Goal: Transaction & Acquisition: Obtain resource

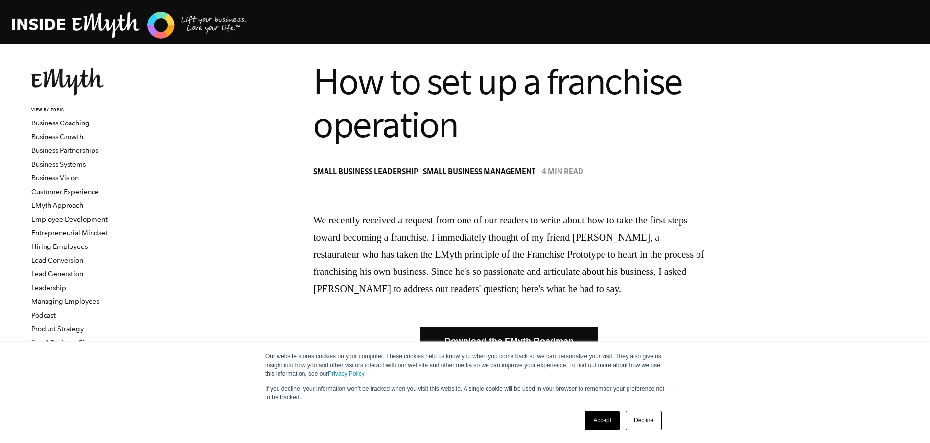
scroll to position [23, 0]
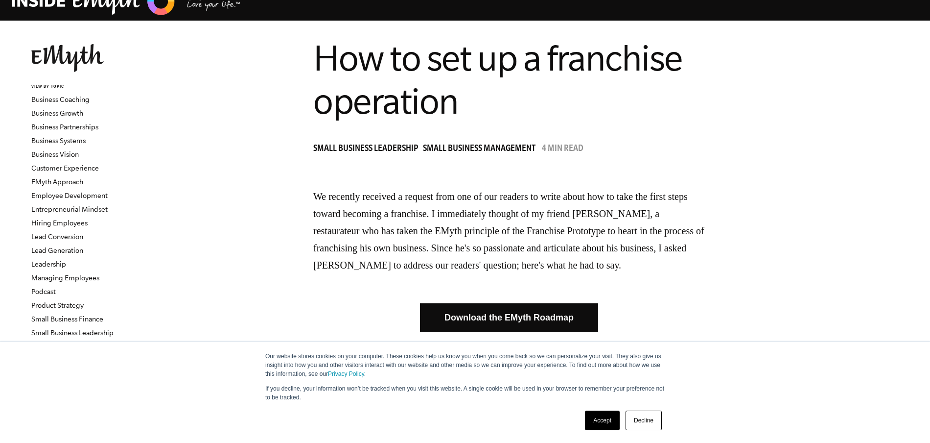
click at [477, 320] on link "Download the EMyth Roadmap" at bounding box center [509, 317] width 178 height 29
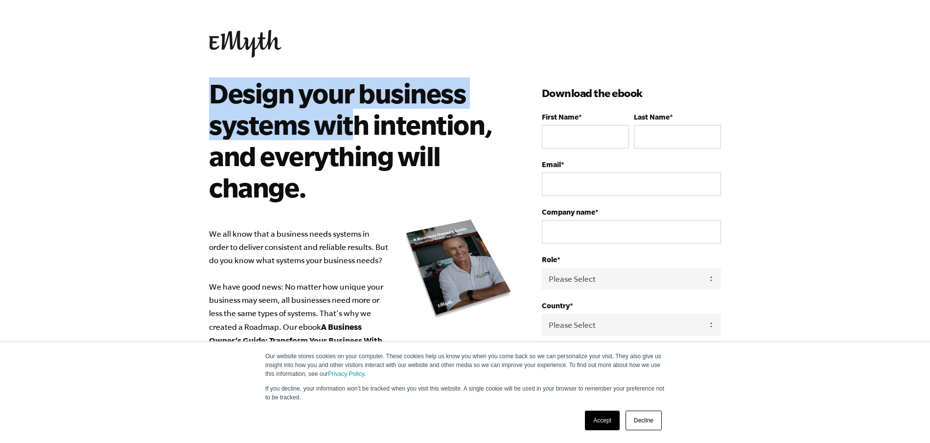
drag, startPoint x: 240, startPoint y: 107, endPoint x: 361, endPoint y: 154, distance: 129.7
click at [357, 135] on h2 "Design your business systems with intention, and everything will change." at bounding box center [353, 139] width 289 height 125
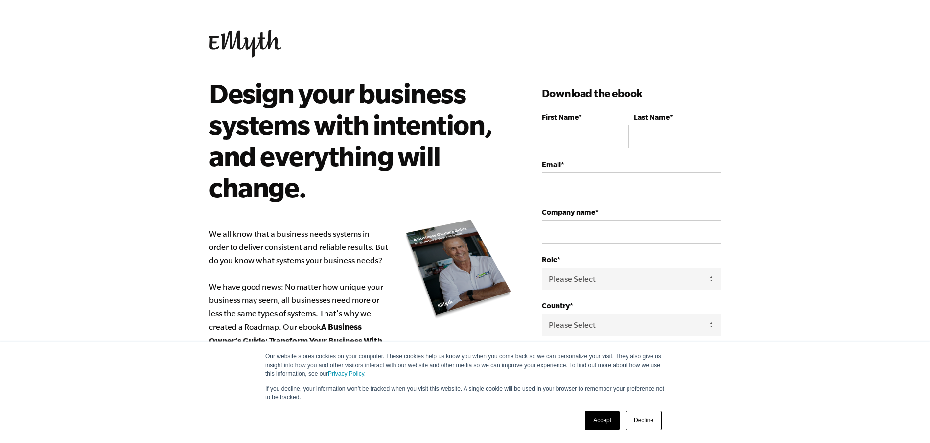
click at [340, 167] on h2 "Design your business systems with intention, and everything will change." at bounding box center [353, 139] width 289 height 125
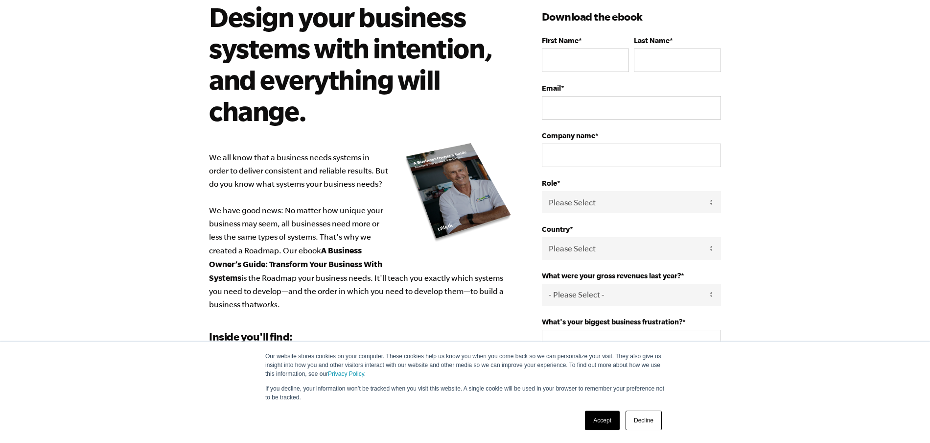
scroll to position [91, 0]
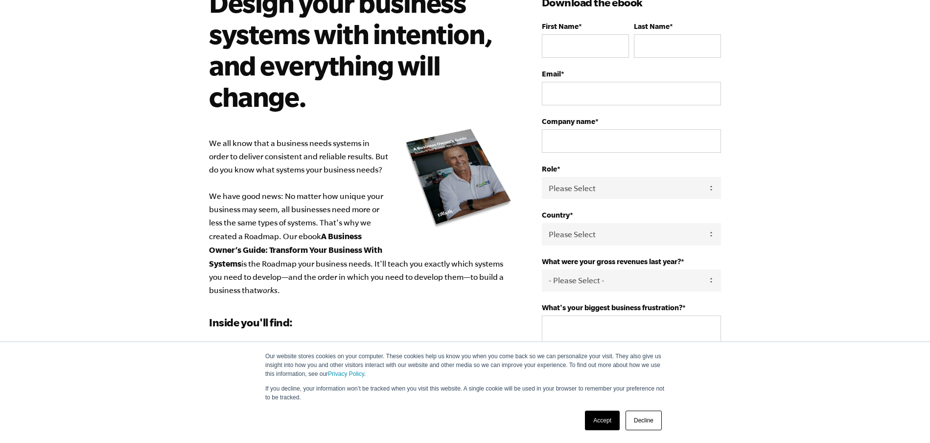
click at [596, 418] on link "Accept" at bounding box center [602, 420] width 35 height 20
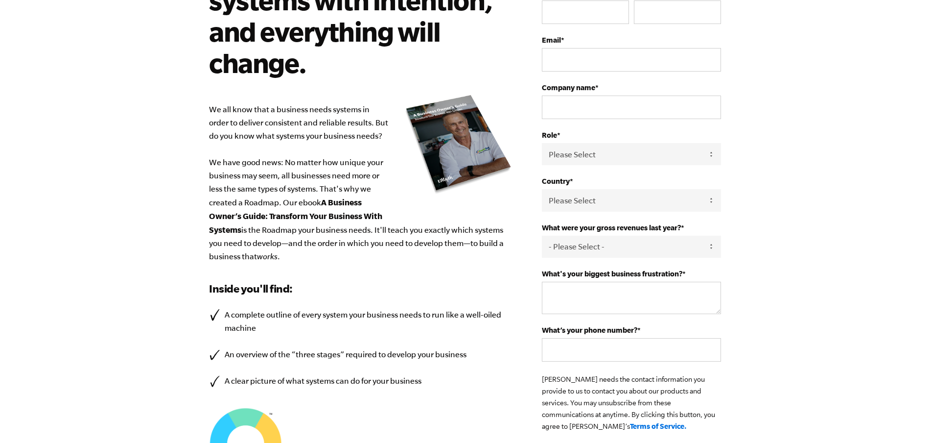
scroll to position [55, 0]
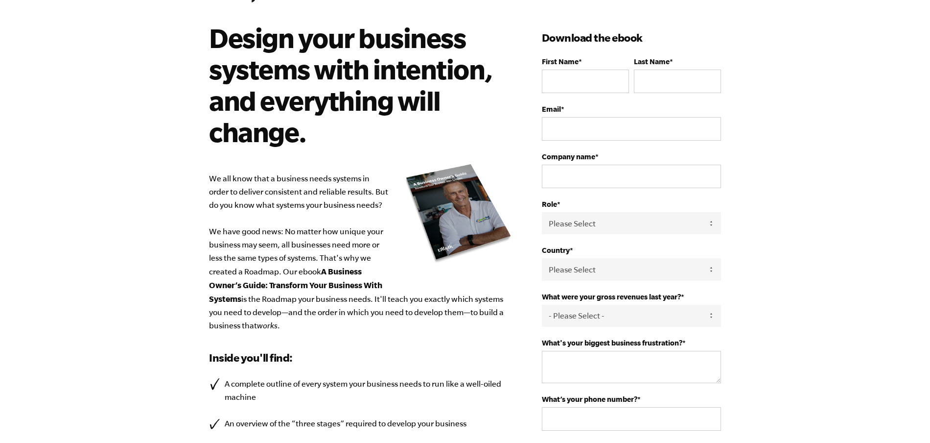
click at [576, 254] on form "First Name * Last Name * Email * Company name * Role * Please Select Owner Part…" at bounding box center [631, 298] width 179 height 483
drag, startPoint x: 568, startPoint y: 90, endPoint x: 572, endPoint y: 85, distance: 6.2
click at [570, 86] on input "First Name *" at bounding box center [585, 81] width 87 height 23
type input "firas"
type input "kr"
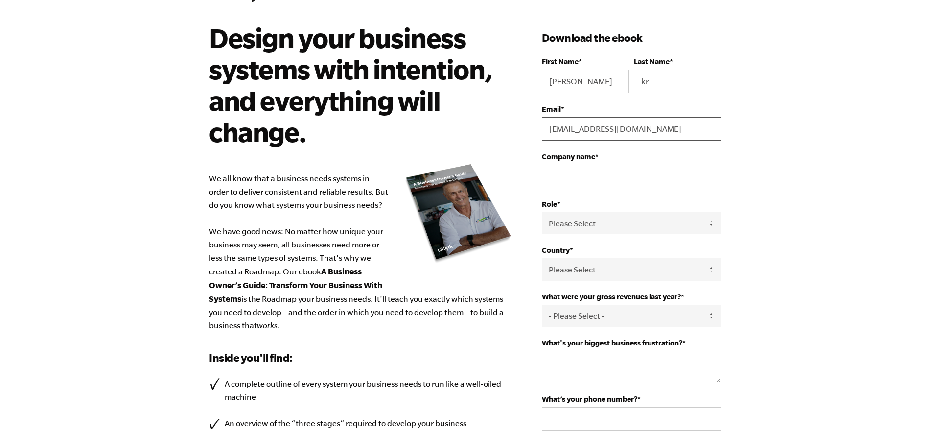
type input "firaskarchoud@yahoo.com"
type input "xpand solutions"
select select "Partner / Co-Owner"
select select "Tunisia"
select select "0-75K"
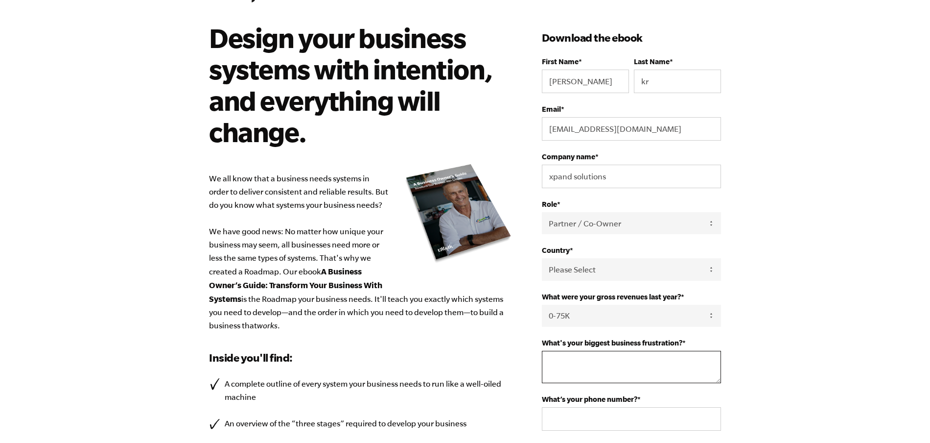
click at [583, 352] on textarea "What's your biggest business frustration? *" at bounding box center [631, 366] width 179 height 32
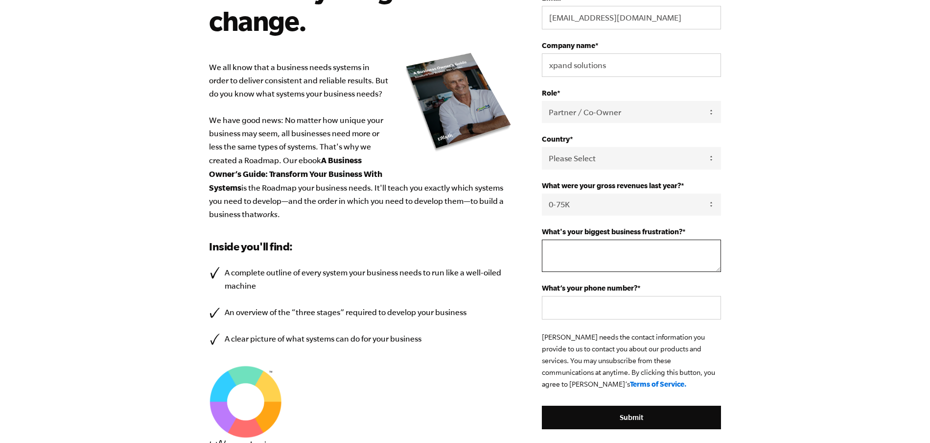
scroll to position [172, 0]
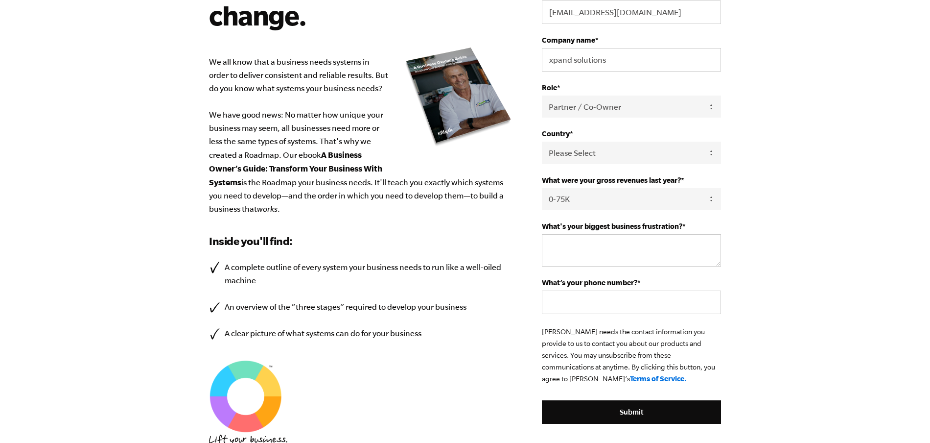
click at [789, 270] on body "Our website stores cookies on your computer. These cookies help us know you whe…" at bounding box center [465, 49] width 930 height 443
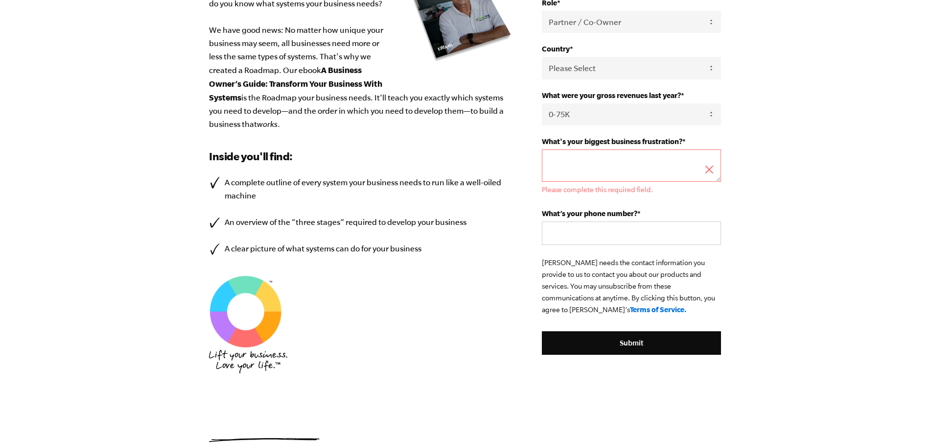
scroll to position [256, 0]
click at [649, 182] on div "What's your biggest business frustration? * Please complete this required field." at bounding box center [631, 165] width 179 height 56
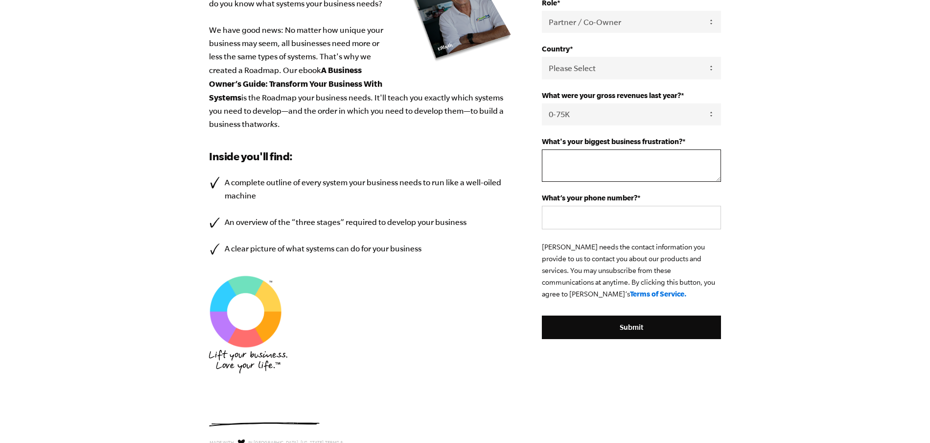
click at [652, 168] on textarea "What's your biggest business frustration? *" at bounding box center [631, 165] width 179 height 32
click at [649, 191] on fieldset "What's your biggest business frustration? *" at bounding box center [631, 165] width 179 height 56
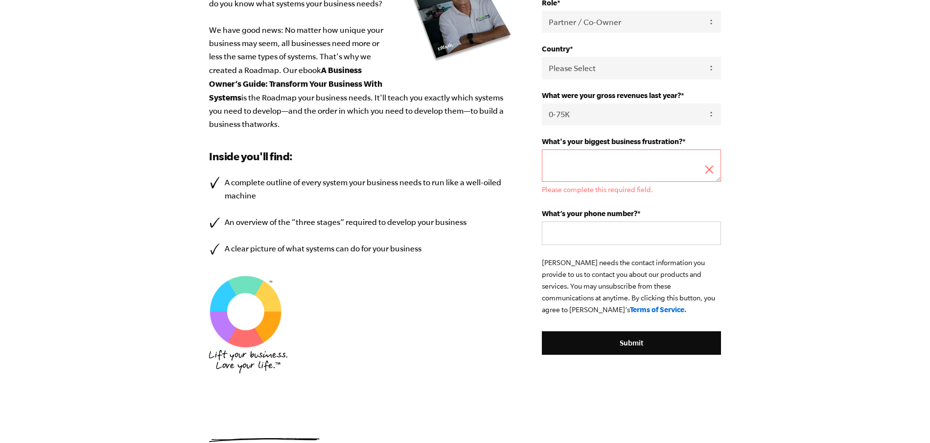
click at [656, 174] on textarea "What's your biggest business frustration? *" at bounding box center [631, 165] width 179 height 32
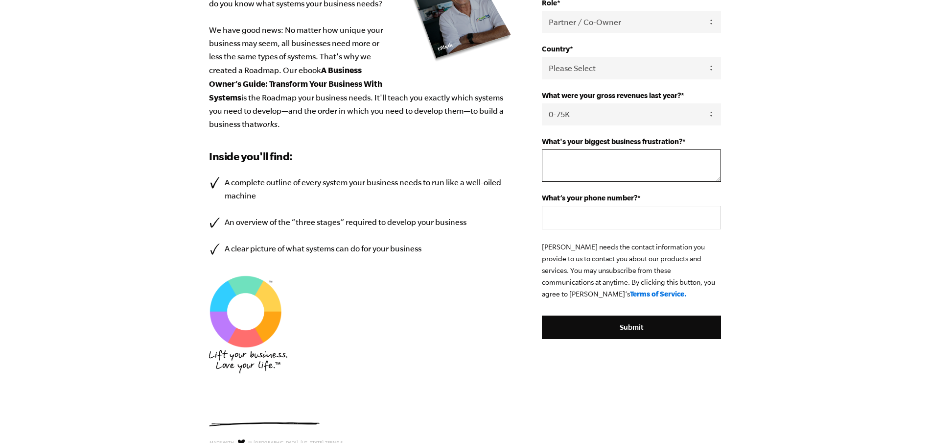
scroll to position [256, 0]
click at [564, 166] on textarea "I don't KNOW FROM WHERE TO START , In order to franchise and systemize my busin…" at bounding box center [631, 165] width 179 height 32
drag, startPoint x: 575, startPoint y: 162, endPoint x: 687, endPoint y: 158, distance: 112.2
click at [687, 158] on textarea "I don't KNOW FROM WHERE TO START , In order to franchise and systemize my busin…" at bounding box center [631, 165] width 179 height 32
click at [606, 159] on textarea "I don't KNOW FROM WHERE TO START , In order to franchise and systemize my busin…" at bounding box center [631, 165] width 179 height 32
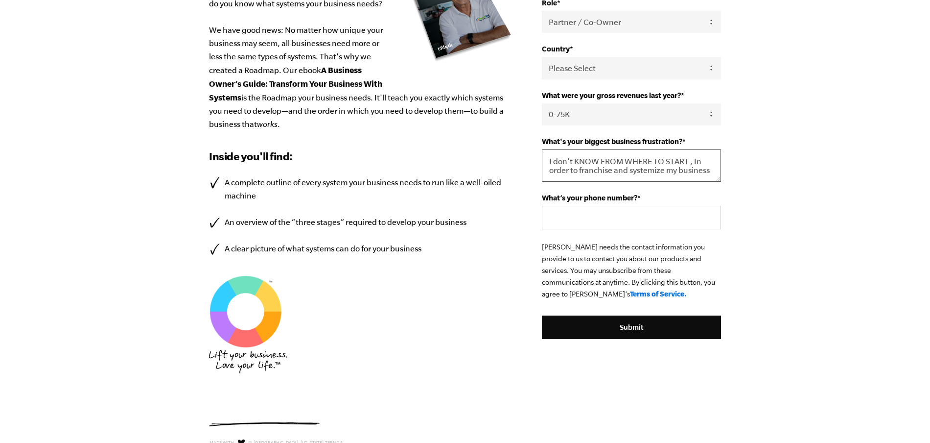
drag, startPoint x: 598, startPoint y: 161, endPoint x: 739, endPoint y: 132, distance: 143.8
click at [692, 155] on textarea "I don't KNOW FROM WHERE TO START , In order to franchise and systemize my busin…" at bounding box center [631, 165] width 179 height 32
click at [647, 155] on textarea "I don't KNOW FROM WHERE TO START , In order to franchise and systemize my busin…" at bounding box center [631, 165] width 179 height 32
drag, startPoint x: 685, startPoint y: 159, endPoint x: 692, endPoint y: 158, distance: 7.4
click at [685, 159] on textarea "I don't KNOW FROM WHERE TO START , In order to franchise and systemize my busin…" at bounding box center [631, 165] width 179 height 32
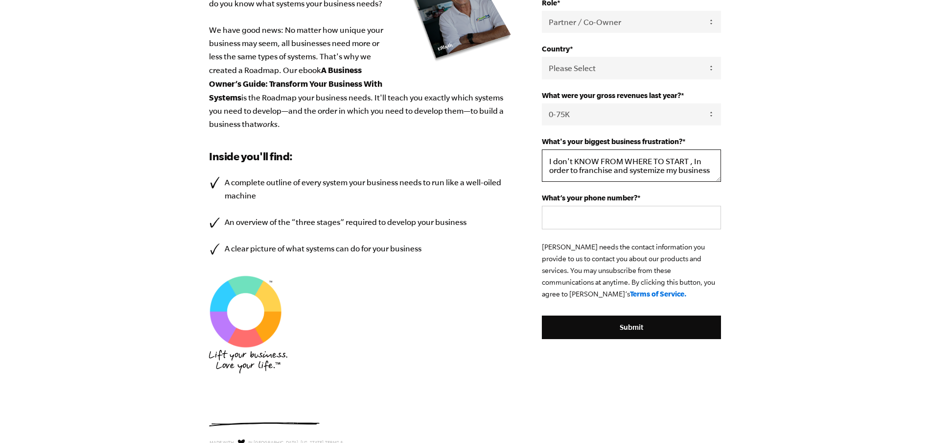
drag, startPoint x: 686, startPoint y: 159, endPoint x: 576, endPoint y: 160, distance: 110.1
click at [576, 160] on textarea "I don't KNOW FROM WHERE TO START , In order to franchise and systemize my busin…" at bounding box center [631, 165] width 179 height 32
click at [597, 172] on textarea "I don't know from where to start , In order to franchise and systemize my busin…" at bounding box center [631, 165] width 179 height 32
click at [628, 173] on textarea "I don't know from where to start , In order to franchise and systemize my busin…" at bounding box center [631, 165] width 179 height 32
click at [670, 172] on textarea "I don't know from where to start , In order to franchise and systemize my busin…" at bounding box center [631, 165] width 179 height 32
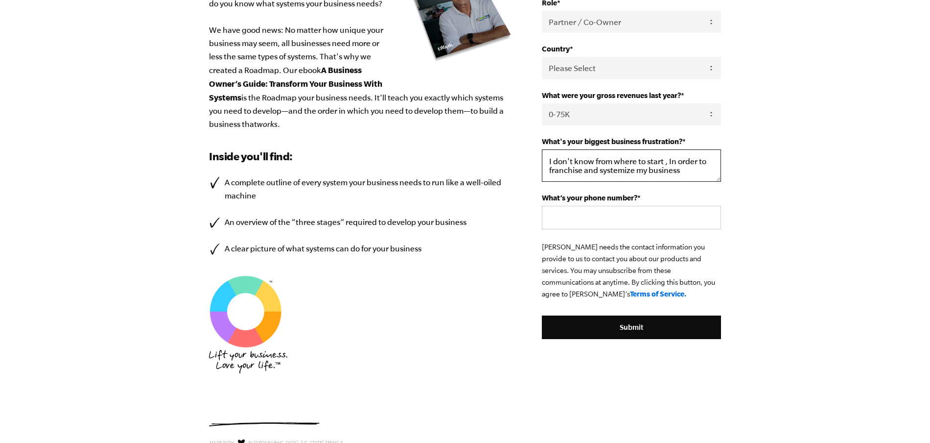
click at [685, 170] on textarea "I don't know from where to start , In order to franchise and systemize my busin…" at bounding box center [631, 165] width 179 height 32
type textarea "I don't know from where to start , In order to franchise and systemize my busin…"
type input "29449681"
drag, startPoint x: 590, startPoint y: 345, endPoint x: 595, endPoint y: 341, distance: 6.6
click at [593, 342] on p at bounding box center [631, 345] width 179 height 12
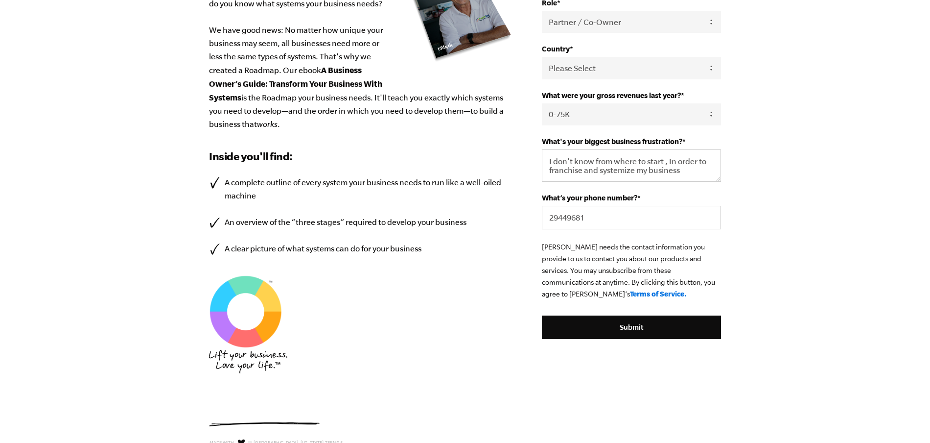
click at [595, 340] on p at bounding box center [631, 345] width 179 height 12
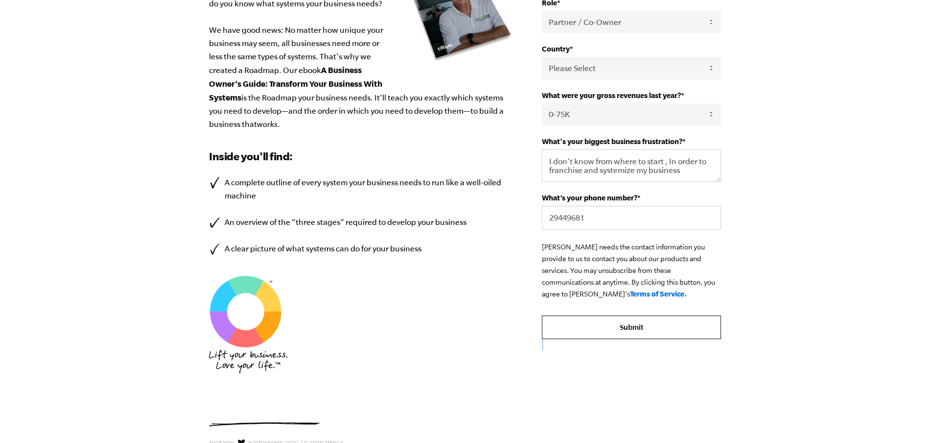
drag, startPoint x: 598, startPoint y: 339, endPoint x: 611, endPoint y: 327, distance: 18.0
click at [611, 327] on div "Download the ebook First Name * firas Last Name * kr Email * firaskarchoud@yaho…" at bounding box center [631, 107] width 179 height 573
drag, startPoint x: 611, startPoint y: 327, endPoint x: 607, endPoint y: 324, distance: 5.6
click at [611, 325] on input "Submit" at bounding box center [631, 326] width 179 height 23
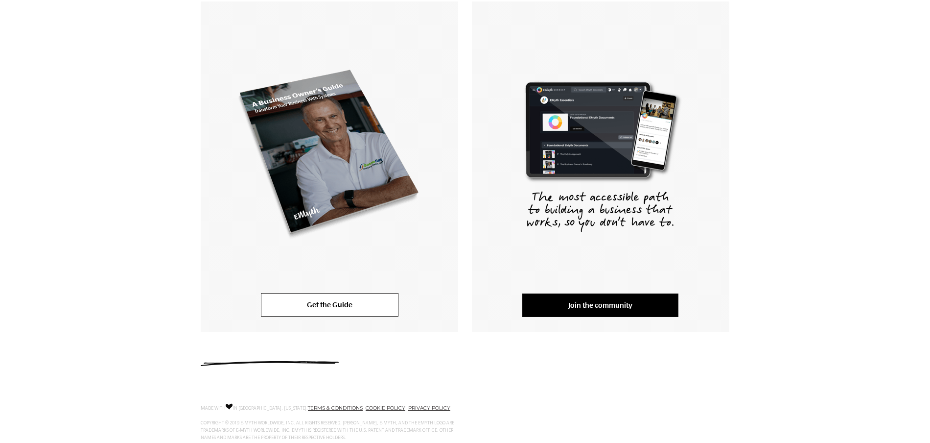
scroll to position [174, 0]
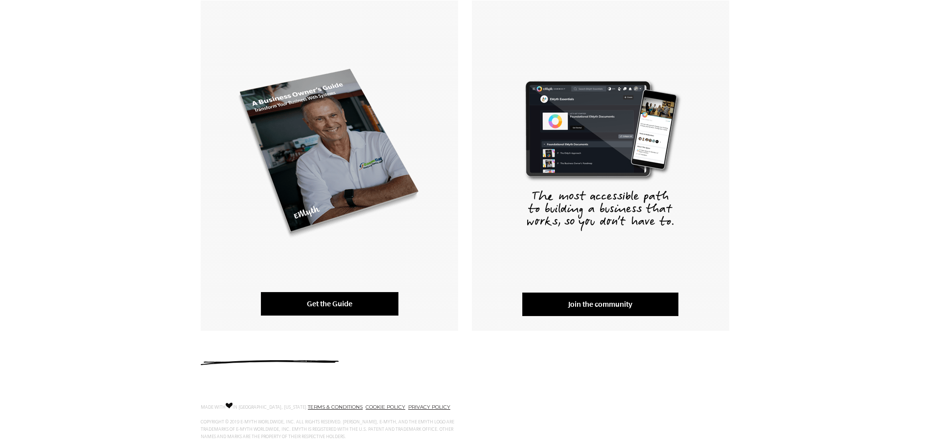
click at [341, 298] on link "Get the Guide" at bounding box center [330, 303] width 138 height 23
